Goal: Find specific page/section: Find specific page/section

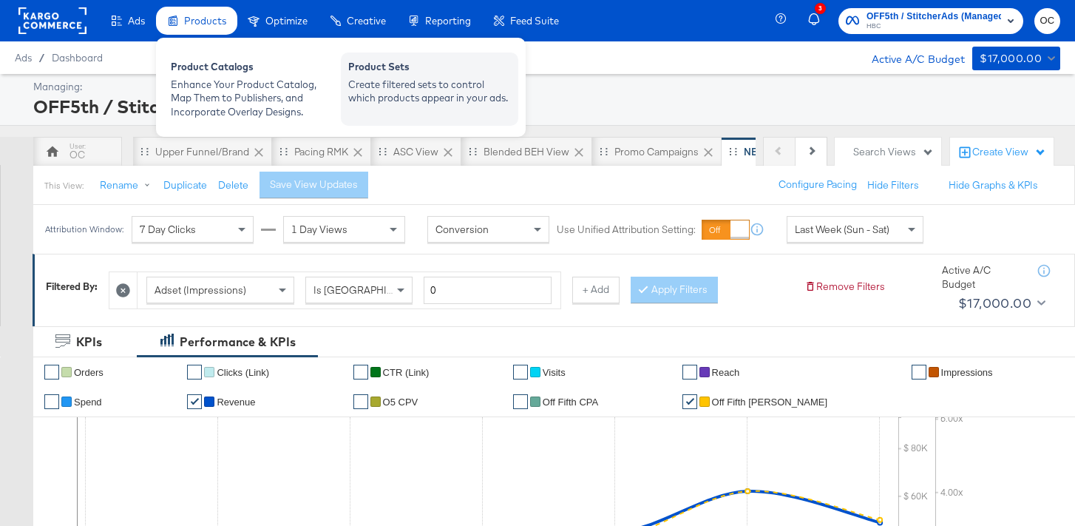
click at [359, 67] on div "Product Sets" at bounding box center [429, 69] width 163 height 18
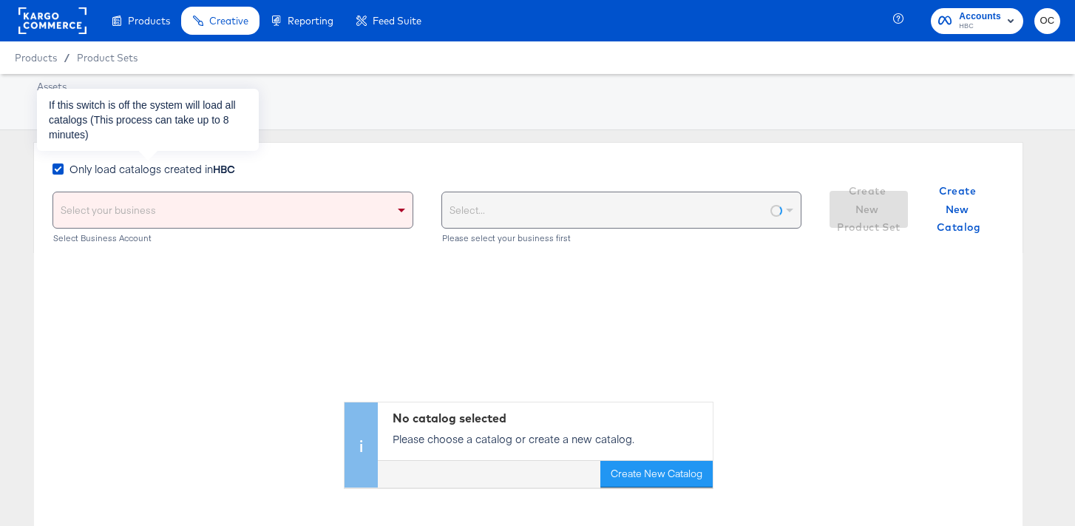
click at [223, 166] on strong "HBC" at bounding box center [224, 168] width 22 height 15
click at [0, 0] on input "Only load catalogs created in HBC" at bounding box center [0, 0] width 0 height 0
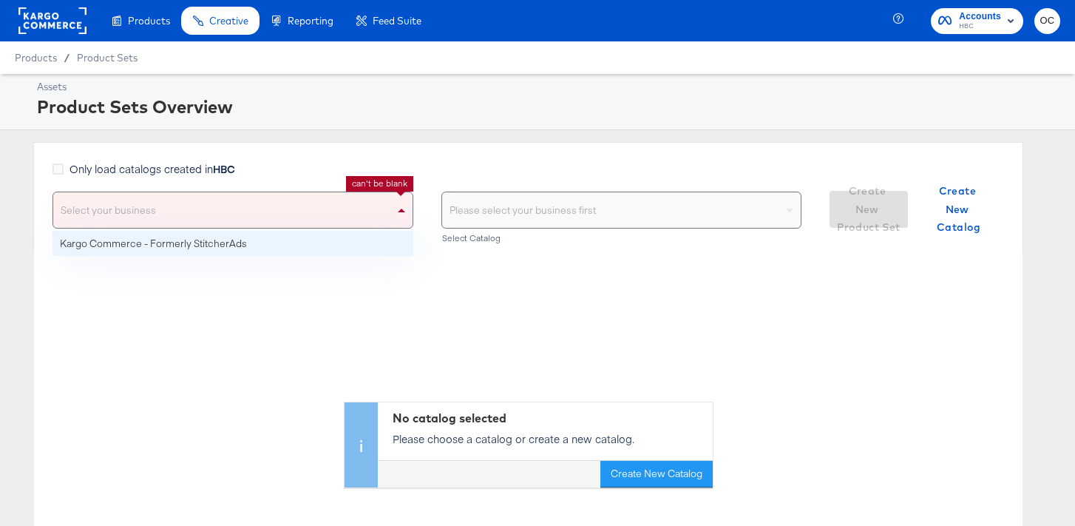
click at [205, 200] on div "Select your business" at bounding box center [232, 209] width 359 height 35
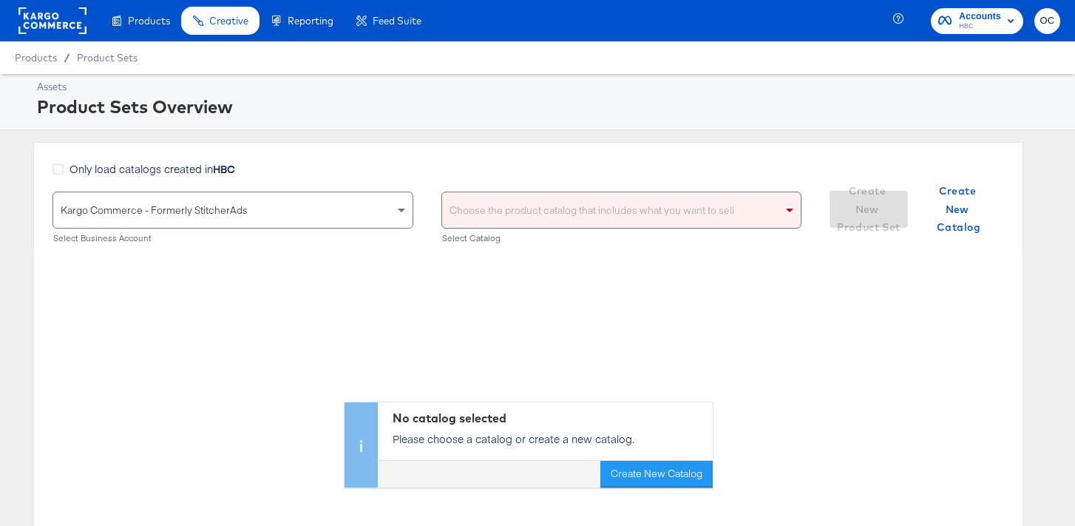
click at [496, 214] on div "Choose the product catalog that includes what you want to sell" at bounding box center [621, 209] width 359 height 35
type input "versa"
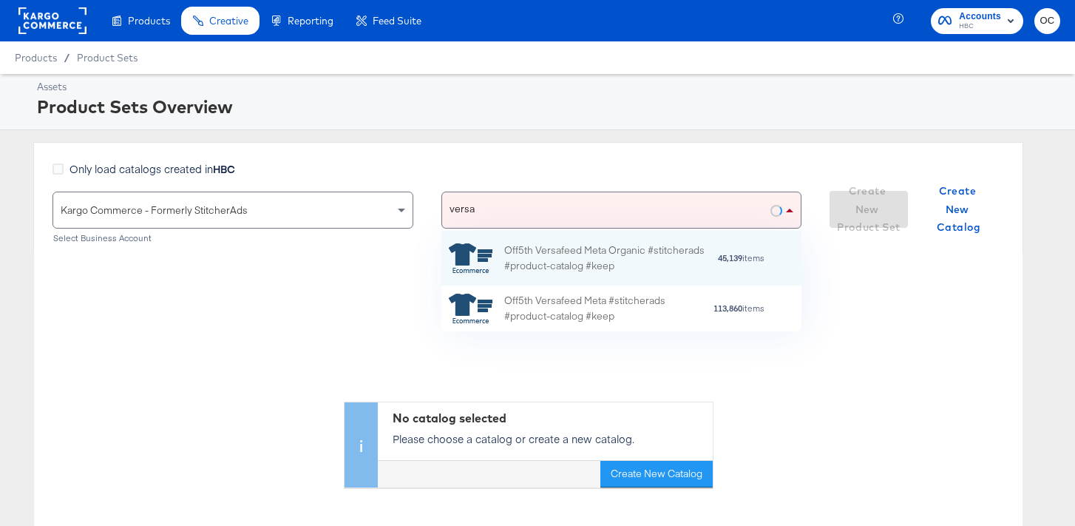
scroll to position [101, 360]
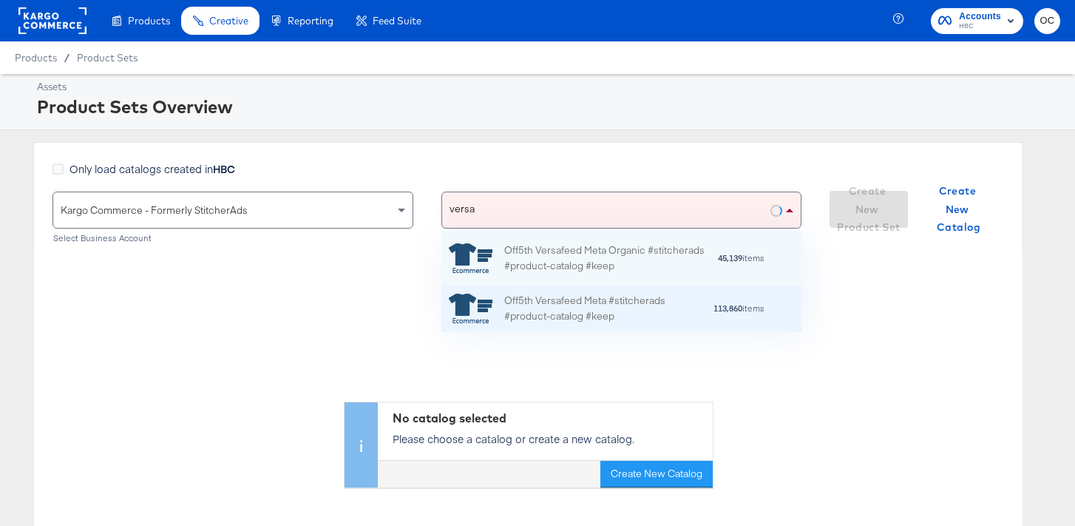
click at [573, 302] on div "Off5th Versafeed Meta #stitcherads #product-catalog #keep" at bounding box center [608, 308] width 209 height 31
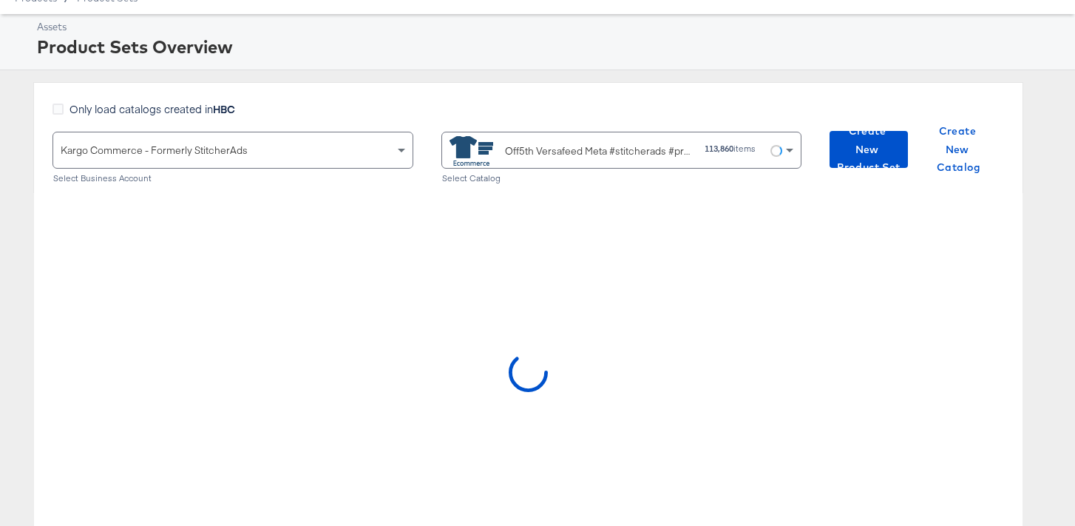
scroll to position [0, 0]
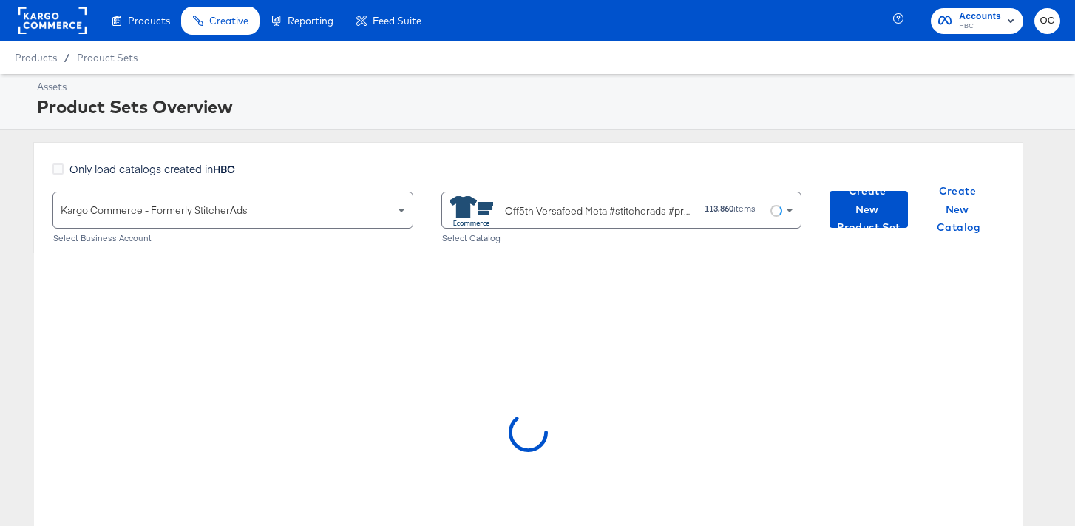
click at [430, 101] on div "Product Sets Overview" at bounding box center [547, 106] width 1020 height 25
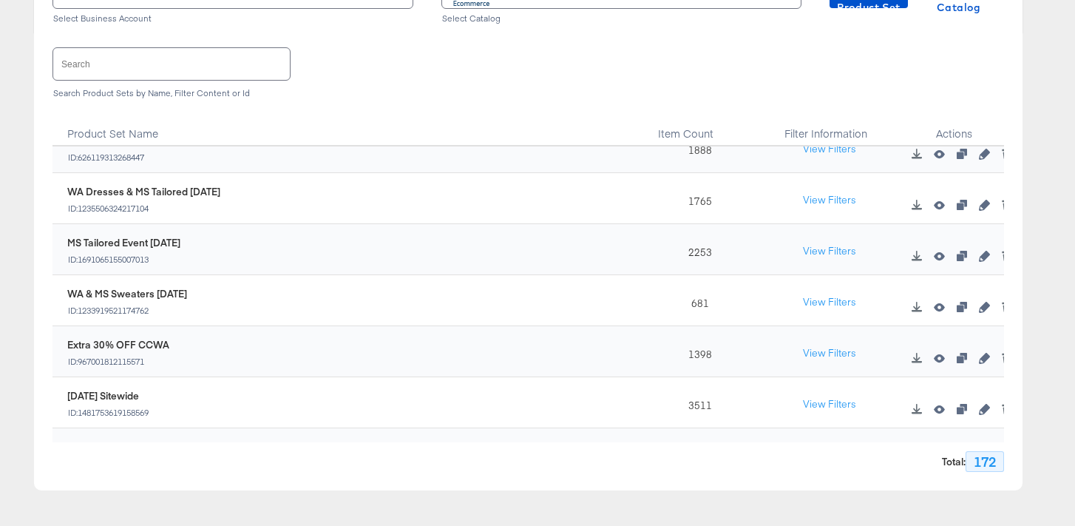
scroll to position [4111, 0]
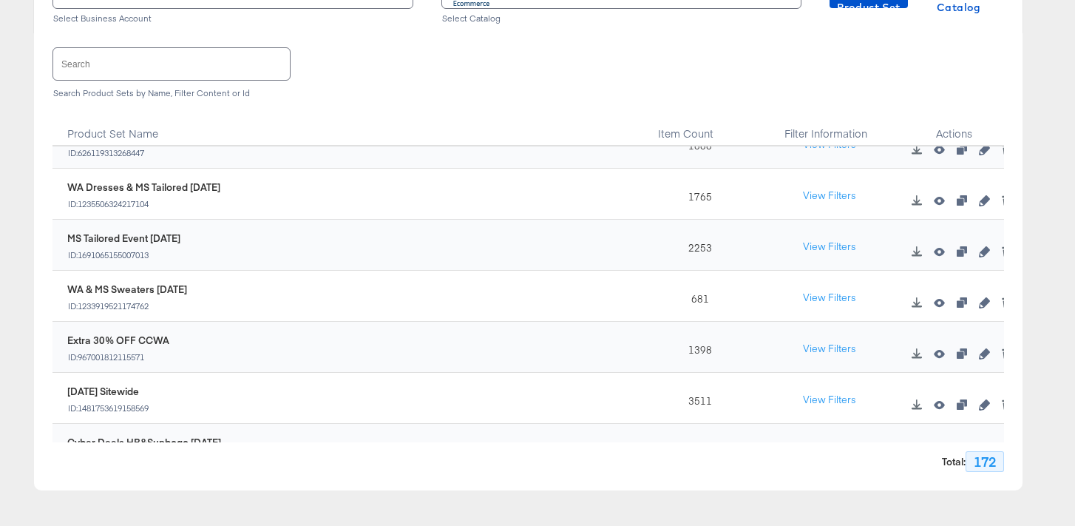
click at [152, 55] on input "text" at bounding box center [171, 64] width 237 height 32
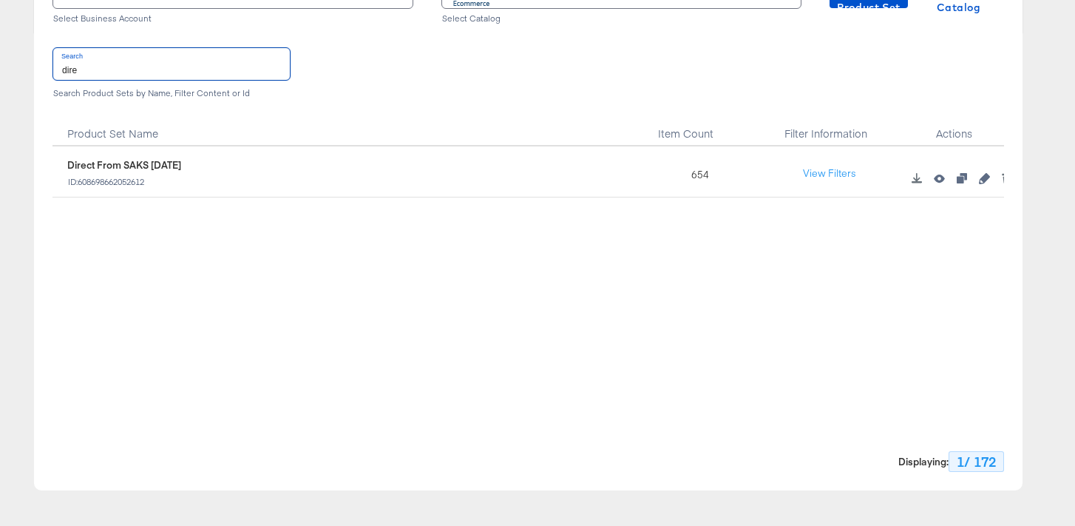
scroll to position [0, 0]
type input "d"
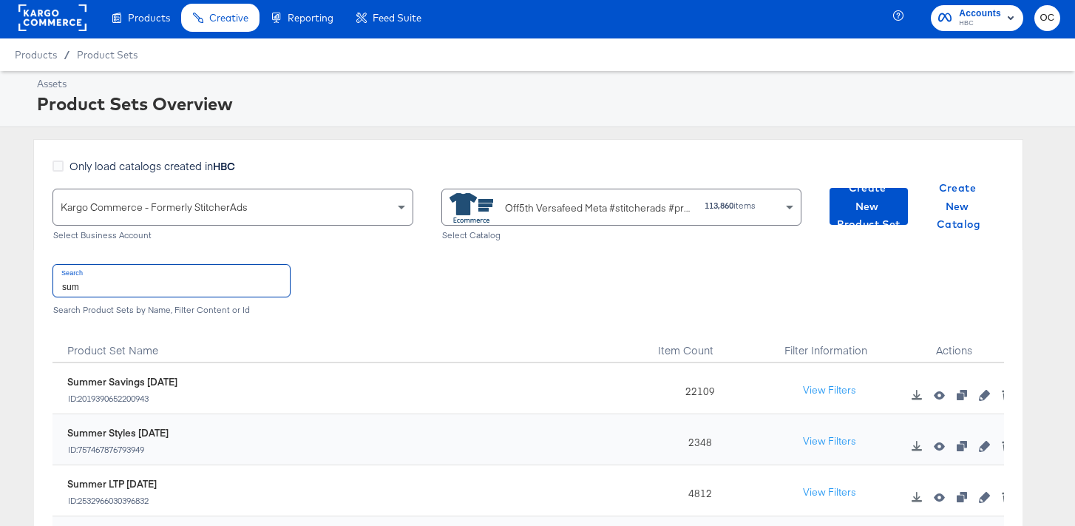
scroll to position [220, 0]
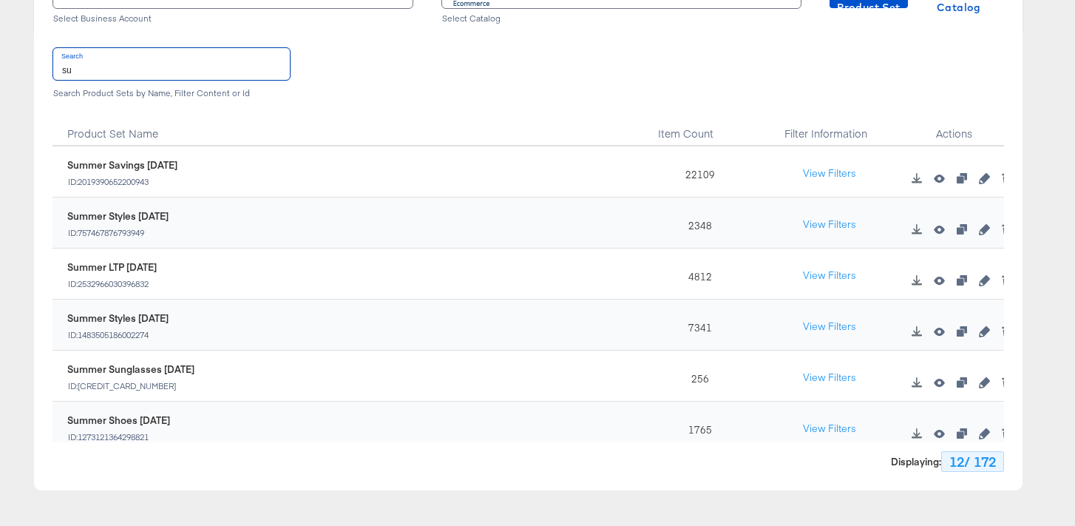
type input "s"
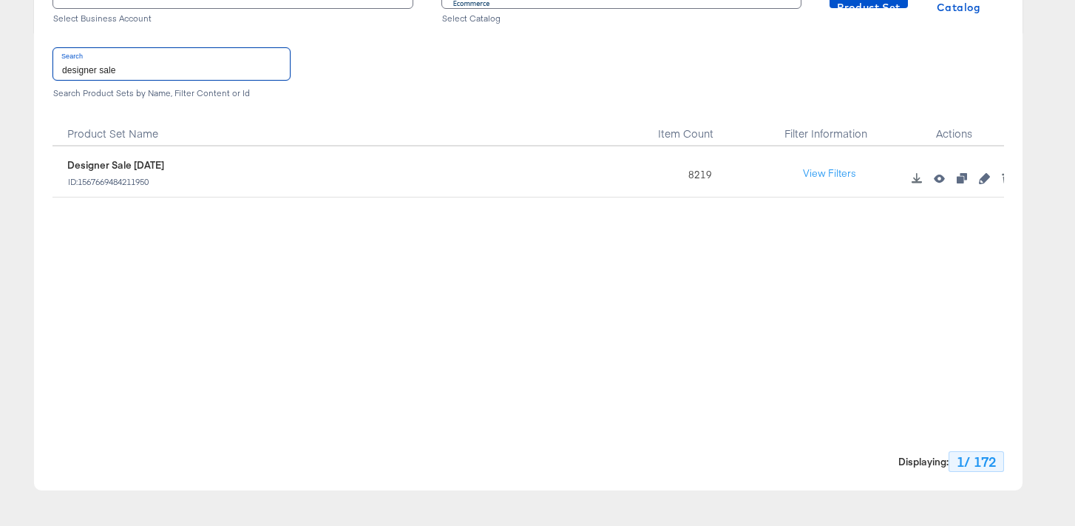
drag, startPoint x: 197, startPoint y: 75, endPoint x: 16, endPoint y: 93, distance: 181.4
click at [17, 95] on div "Only load catalogs created in HBC Kargo Commerce - Formerly StitcherAds Select …" at bounding box center [528, 206] width 1057 height 568
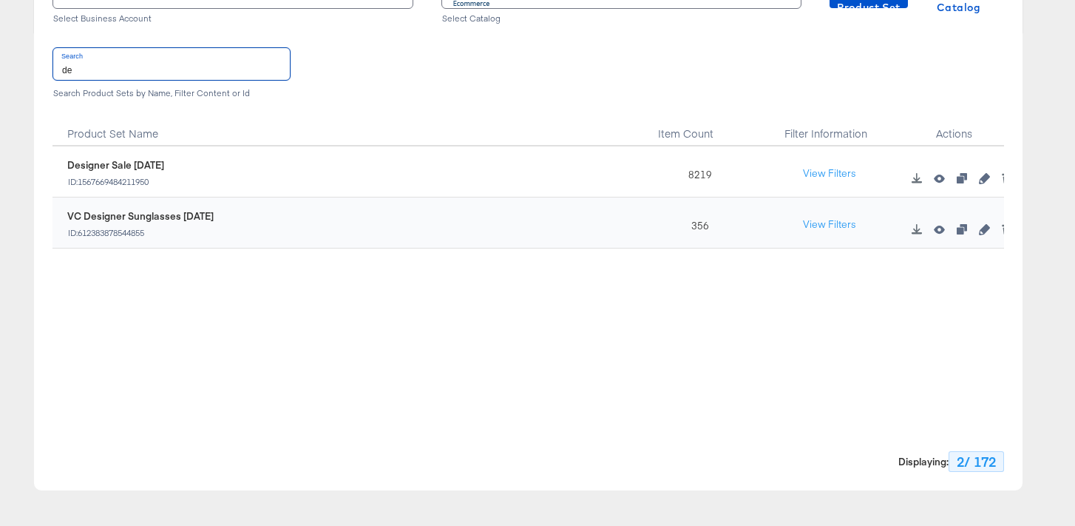
type input "d"
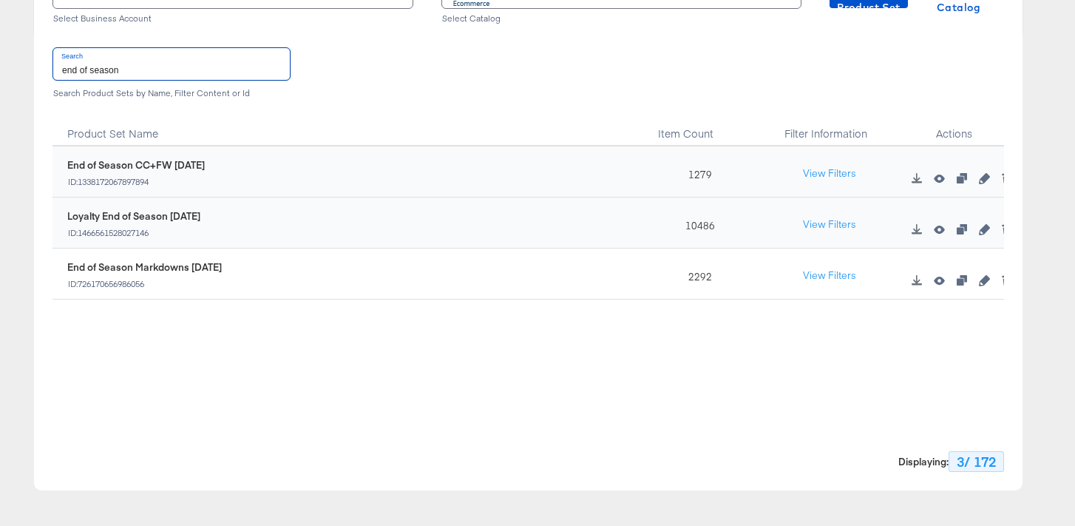
click at [156, 59] on input "end of season" at bounding box center [171, 64] width 237 height 32
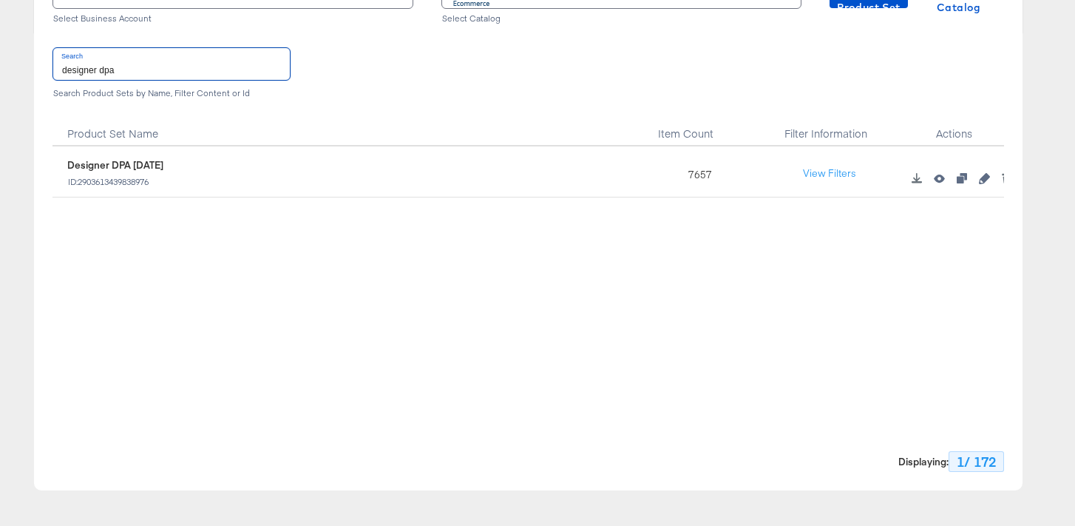
drag, startPoint x: 132, startPoint y: 70, endPoint x: 59, endPoint y: 71, distance: 72.5
click at [59, 71] on input "designer dpa" at bounding box center [171, 64] width 237 height 32
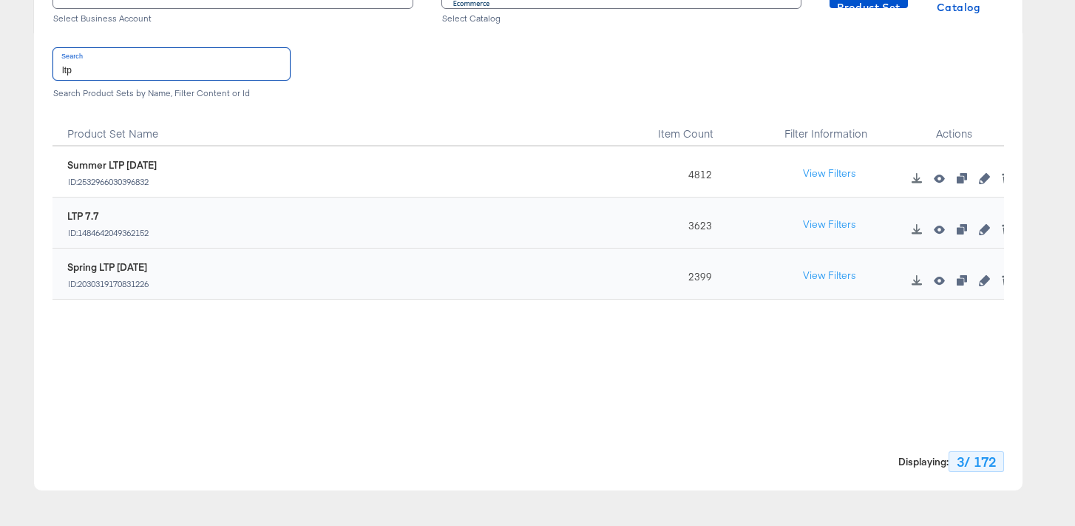
click at [35, 67] on div "Search ltp Search Product Sets by Name, Filter Content or Id Product Set Name I…" at bounding box center [528, 261] width 989 height 457
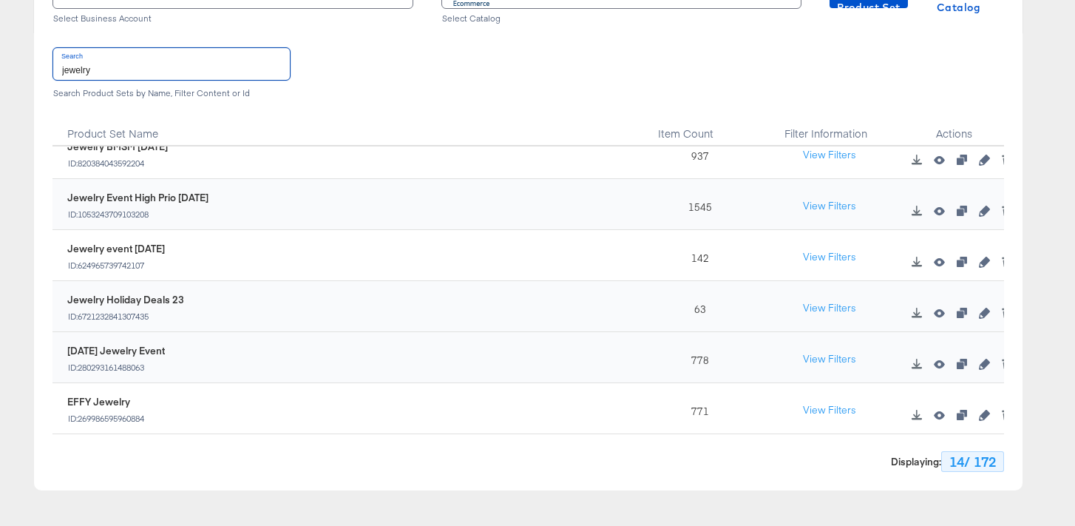
scroll to position [313, 0]
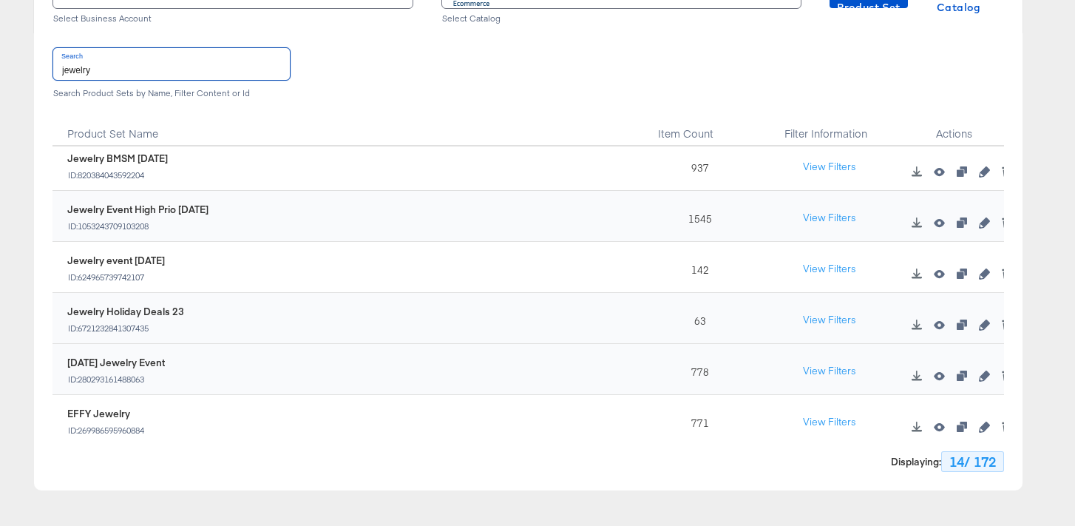
click at [246, 401] on div "EFFY Jewelry ID: 269986595960884" at bounding box center [353, 423] width 587 height 44
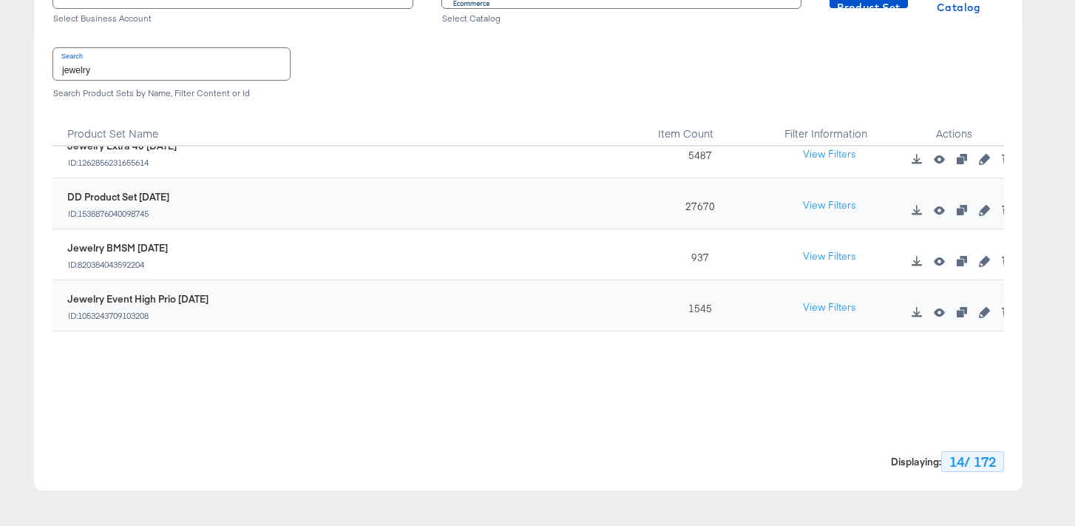
scroll to position [0, 0]
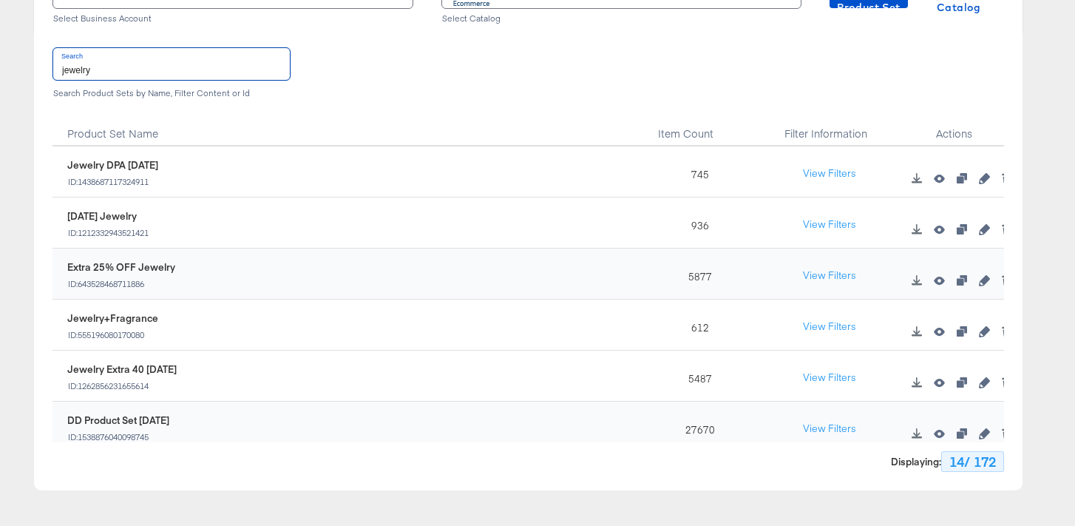
click at [138, 73] on input "jewelry" at bounding box center [171, 64] width 237 height 32
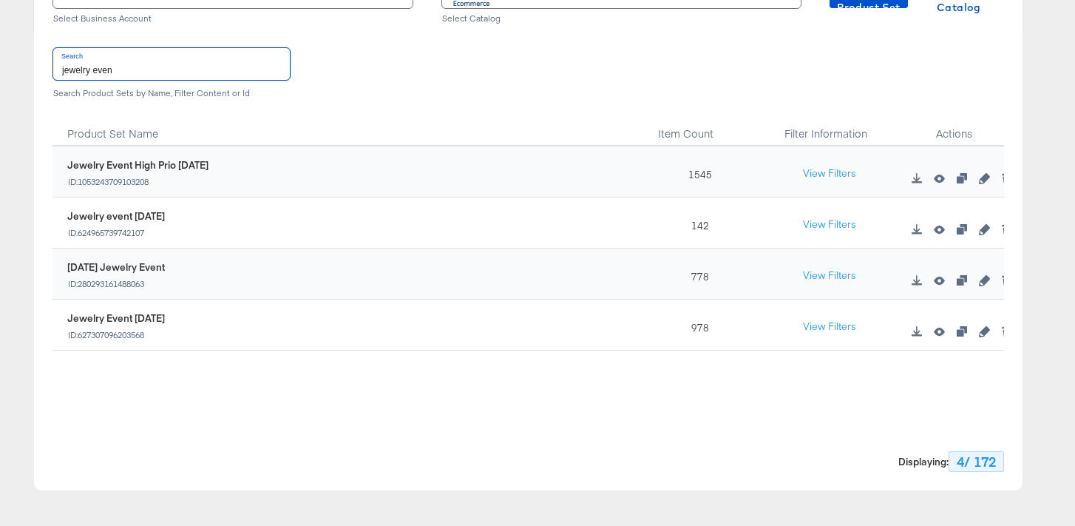
drag, startPoint x: 124, startPoint y: 72, endPoint x: 35, endPoint y: 70, distance: 88.8
click at [35, 70] on div "Search jewelry even Search Product Sets by Name, Filter Content or Id Product S…" at bounding box center [528, 261] width 989 height 457
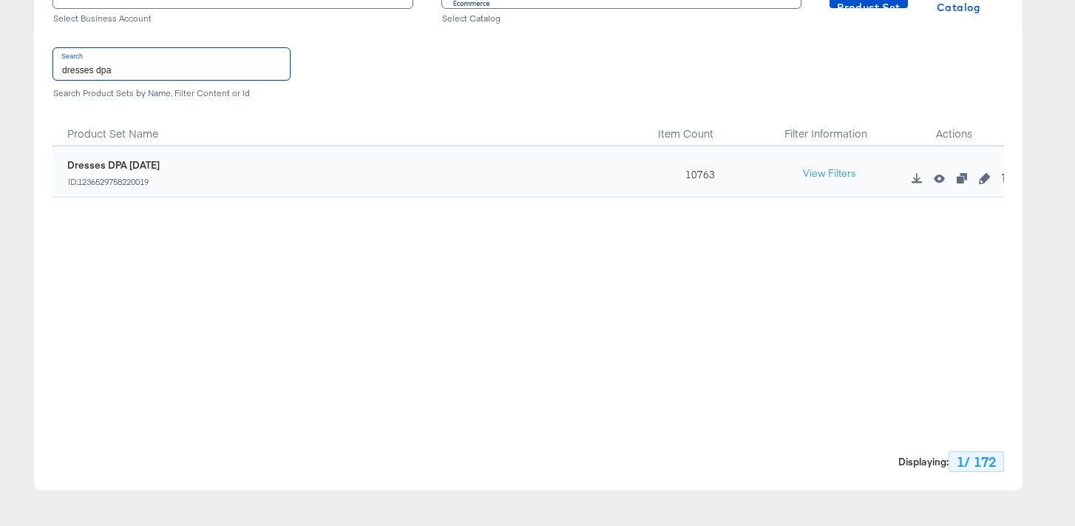
click at [167, 67] on input "dresses dpa" at bounding box center [171, 64] width 237 height 32
click at [163, 67] on input "dresses dpa" at bounding box center [171, 64] width 237 height 32
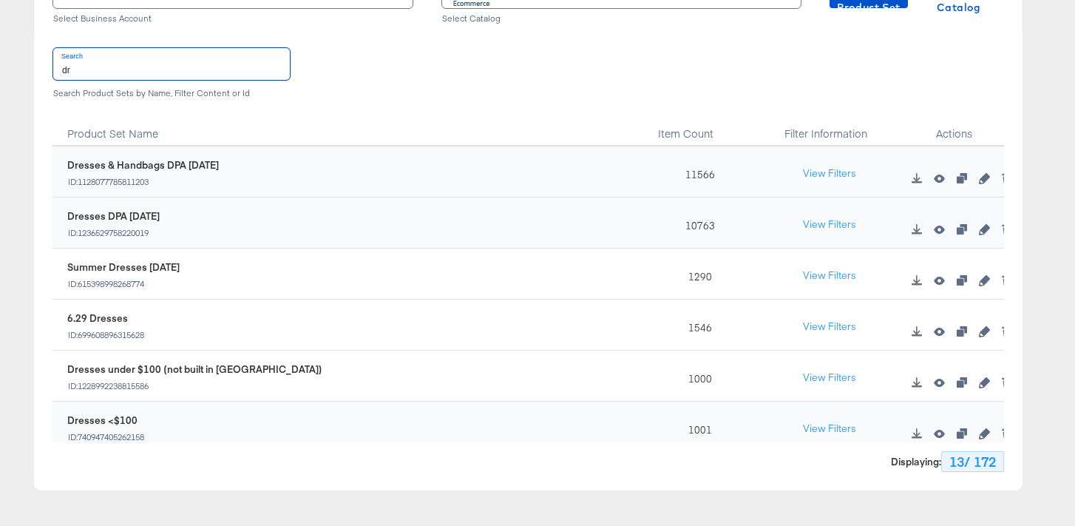
type input "d"
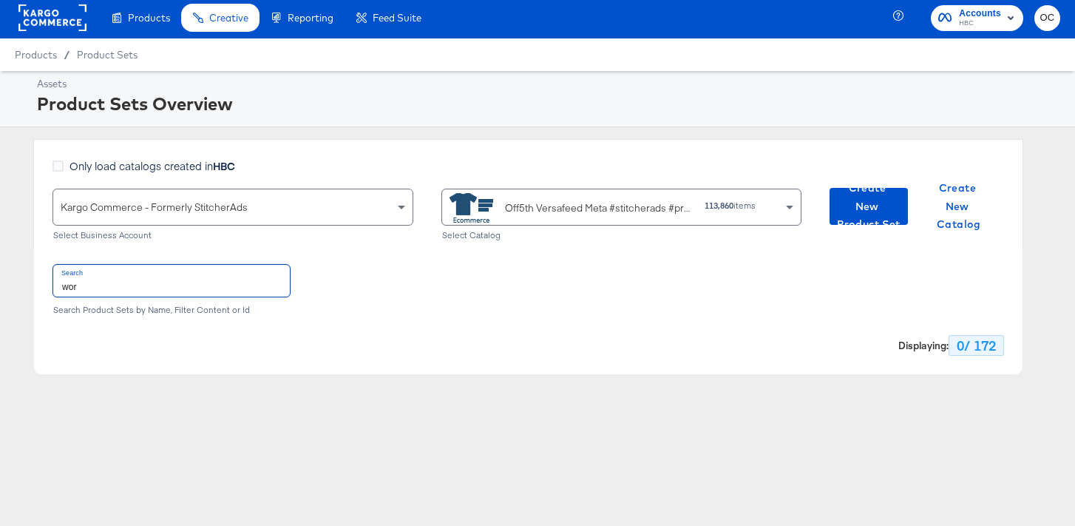
scroll to position [220, 0]
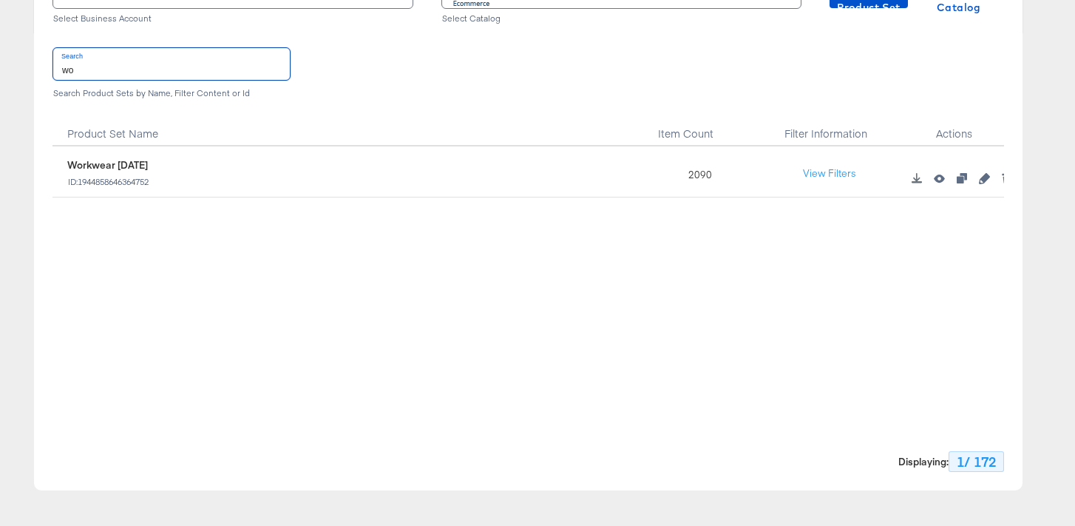
type input "w"
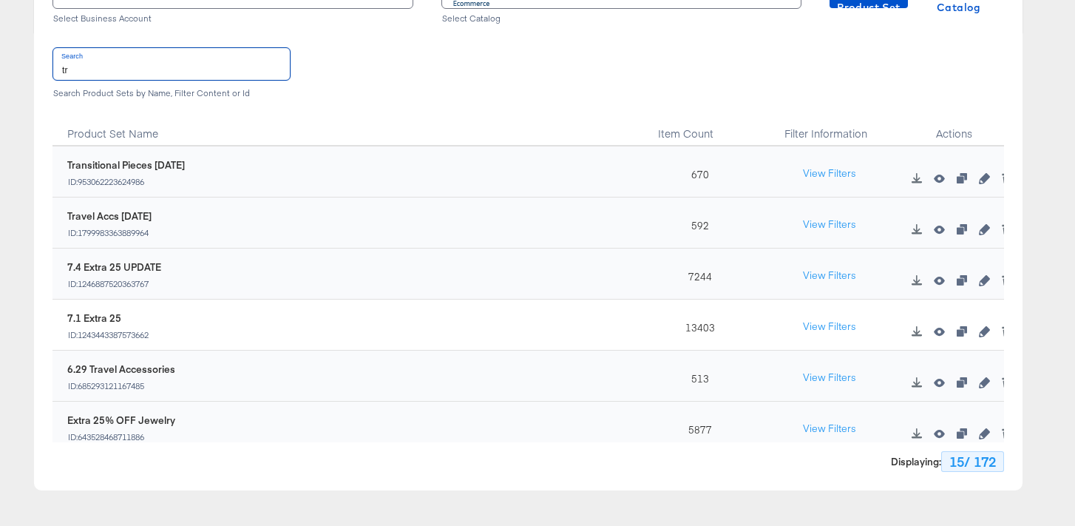
type input "t"
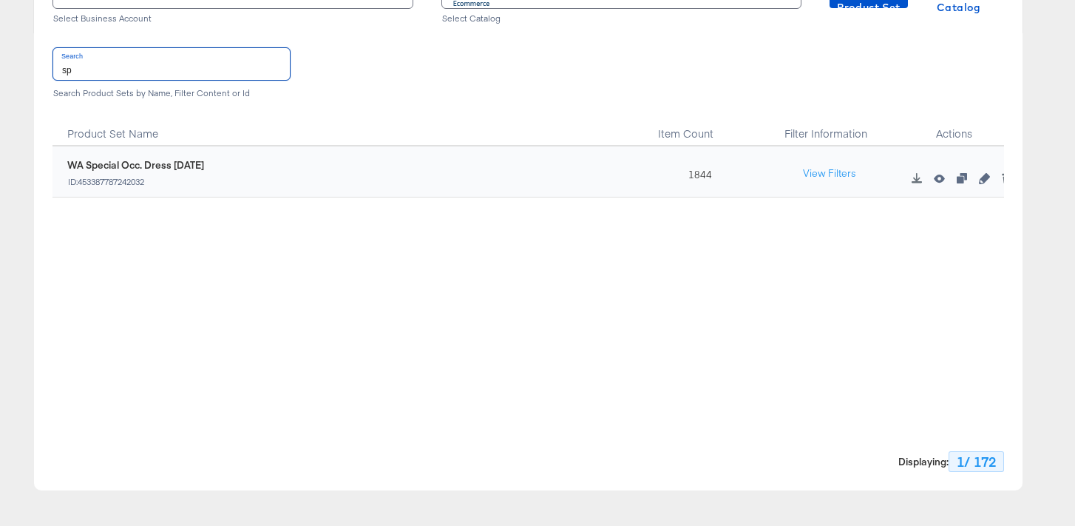
type input "s"
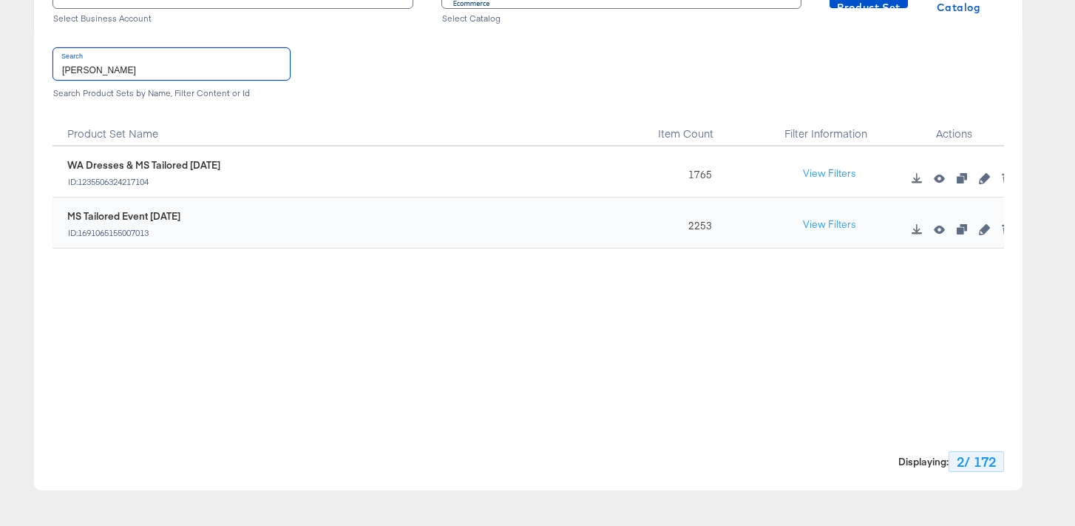
drag, startPoint x: 120, startPoint y: 74, endPoint x: 35, endPoint y: 67, distance: 85.4
click at [35, 67] on div "Search [PERSON_NAME] Search Product Sets by Name, Filter Content or Id Product …" at bounding box center [528, 261] width 989 height 457
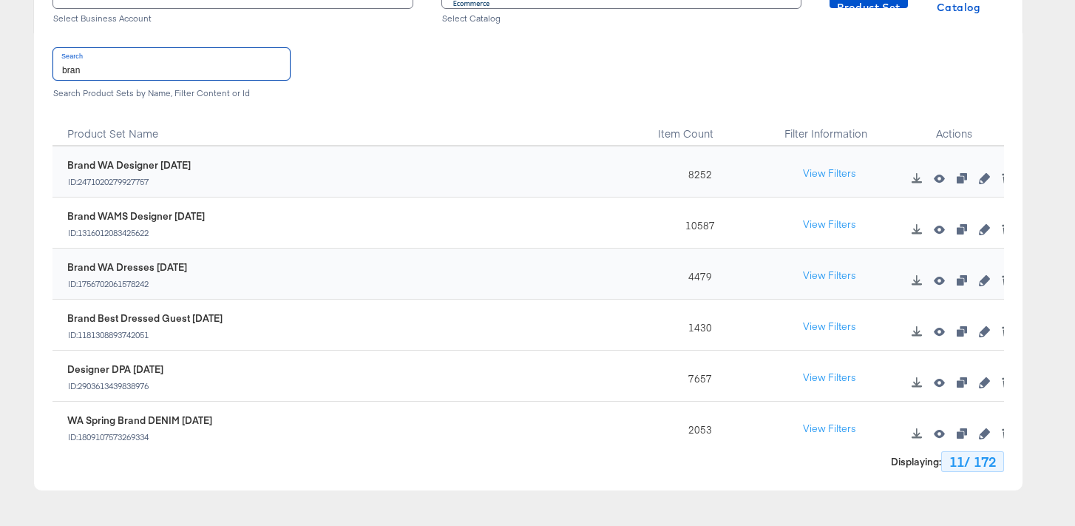
type input "brand"
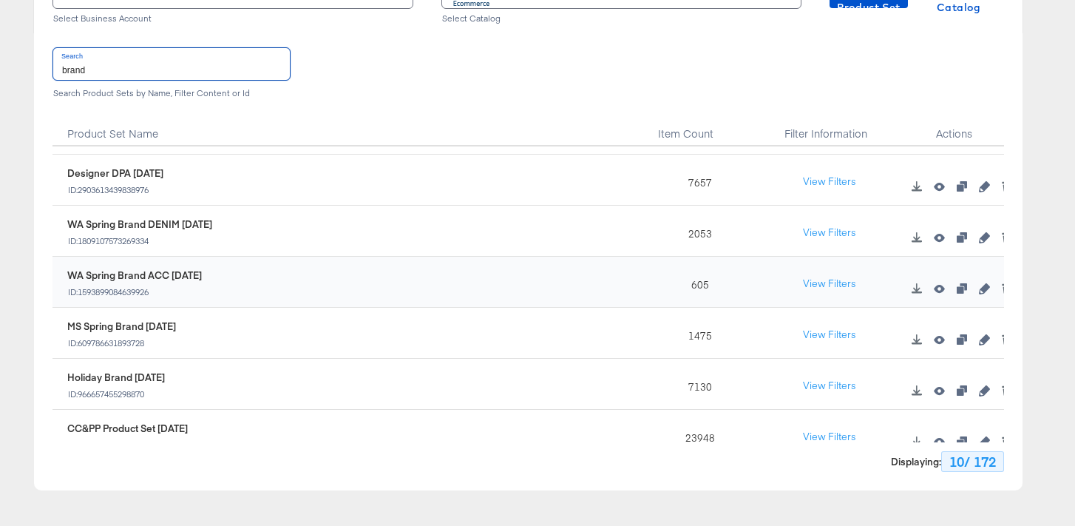
scroll to position [156, 0]
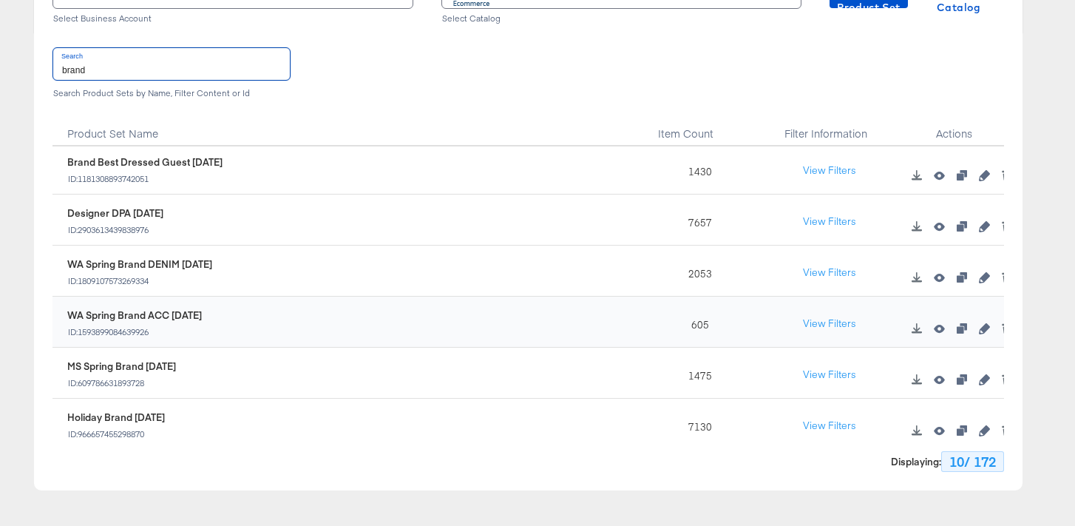
click at [140, 68] on input "brand" at bounding box center [171, 64] width 237 height 32
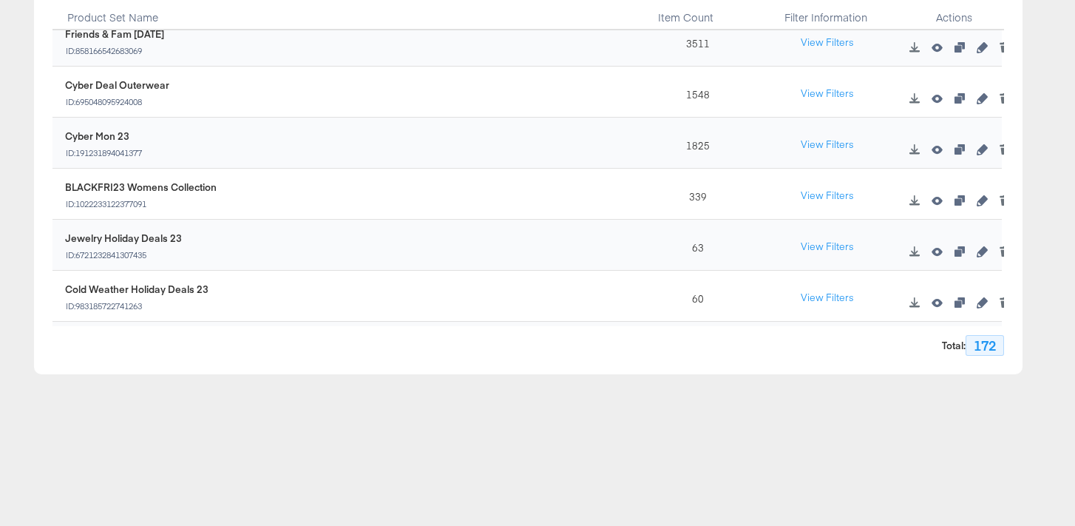
scroll to position [7517, 2]
